Goal: Use online tool/utility: Utilize a website feature to perform a specific function

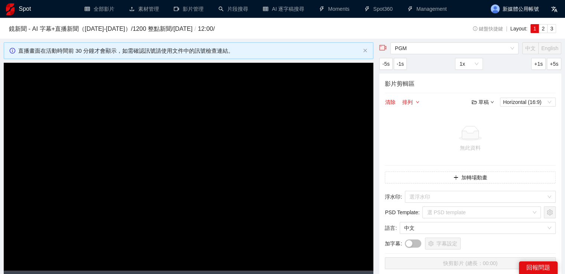
click at [29, 12] on h1 "Spot" at bounding box center [25, 9] width 12 height 18
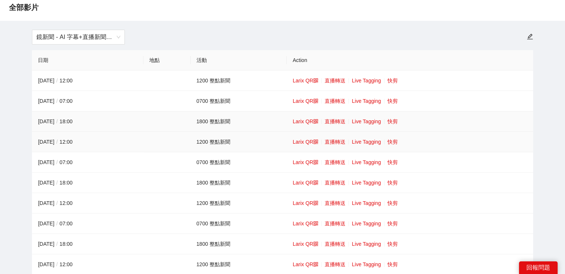
scroll to position [37, 0]
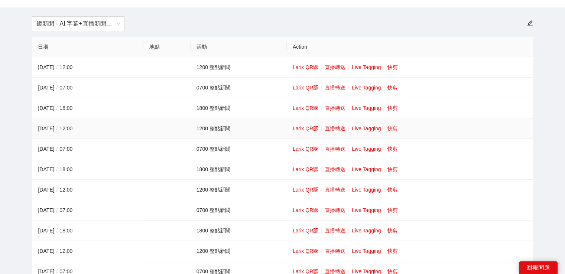
click at [390, 131] on link "快剪" at bounding box center [392, 128] width 10 height 6
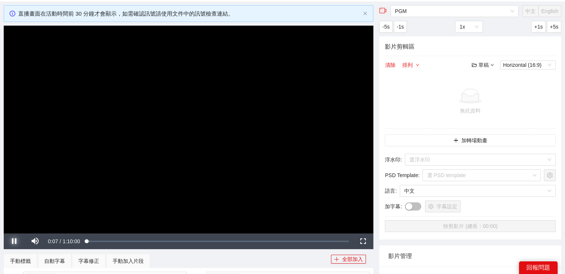
click at [14, 241] on span "Video Player" at bounding box center [14, 241] width 21 height 0
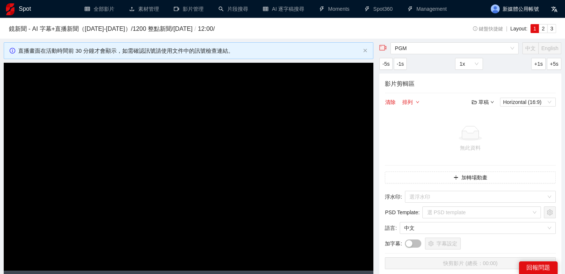
click at [15, 7] on link "Spot" at bounding box center [18, 9] width 25 height 6
